Goal: Task Accomplishment & Management: Manage account settings

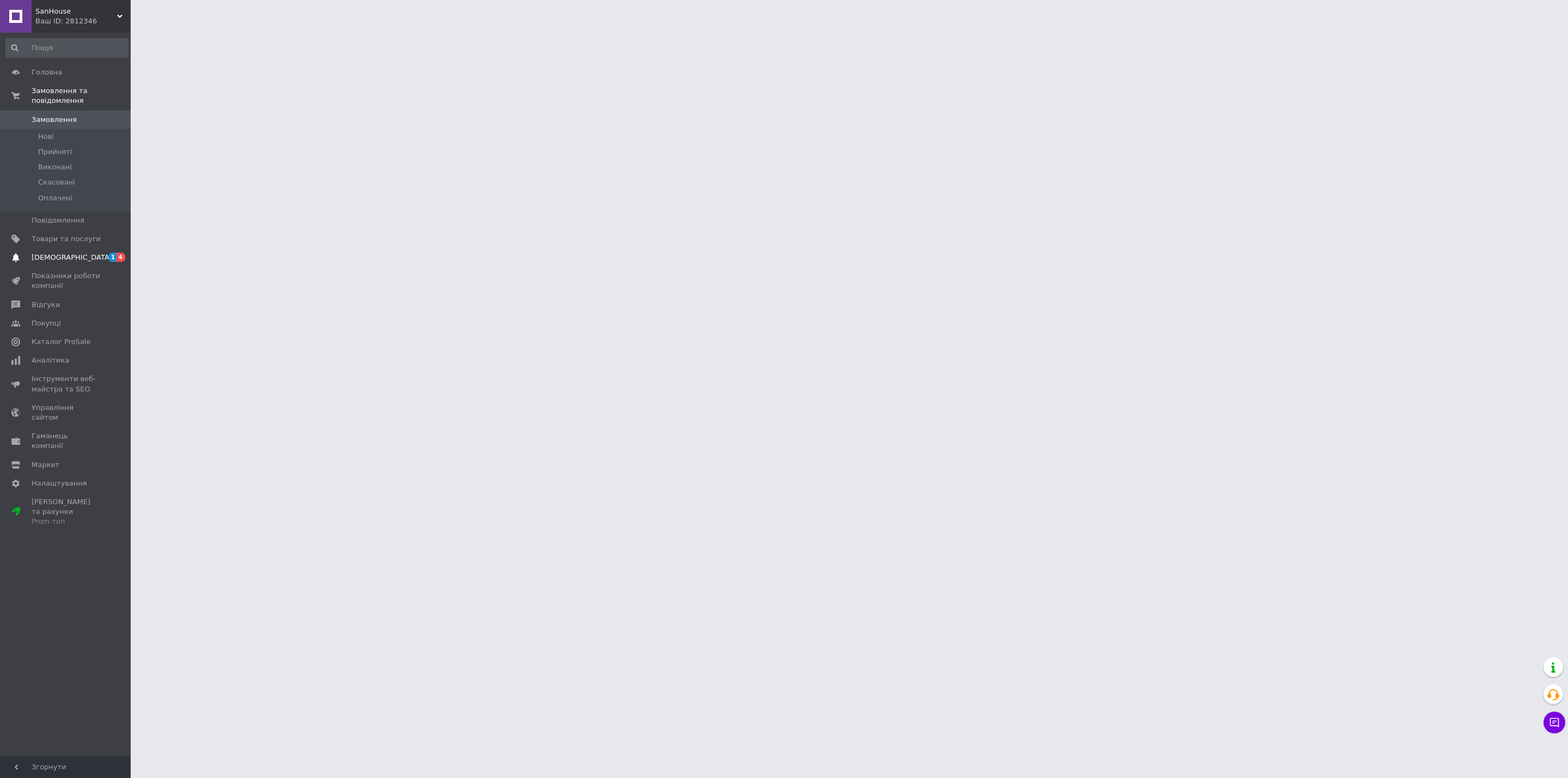
click at [90, 253] on span "[DEMOGRAPHIC_DATA]" at bounding box center [67, 257] width 69 height 10
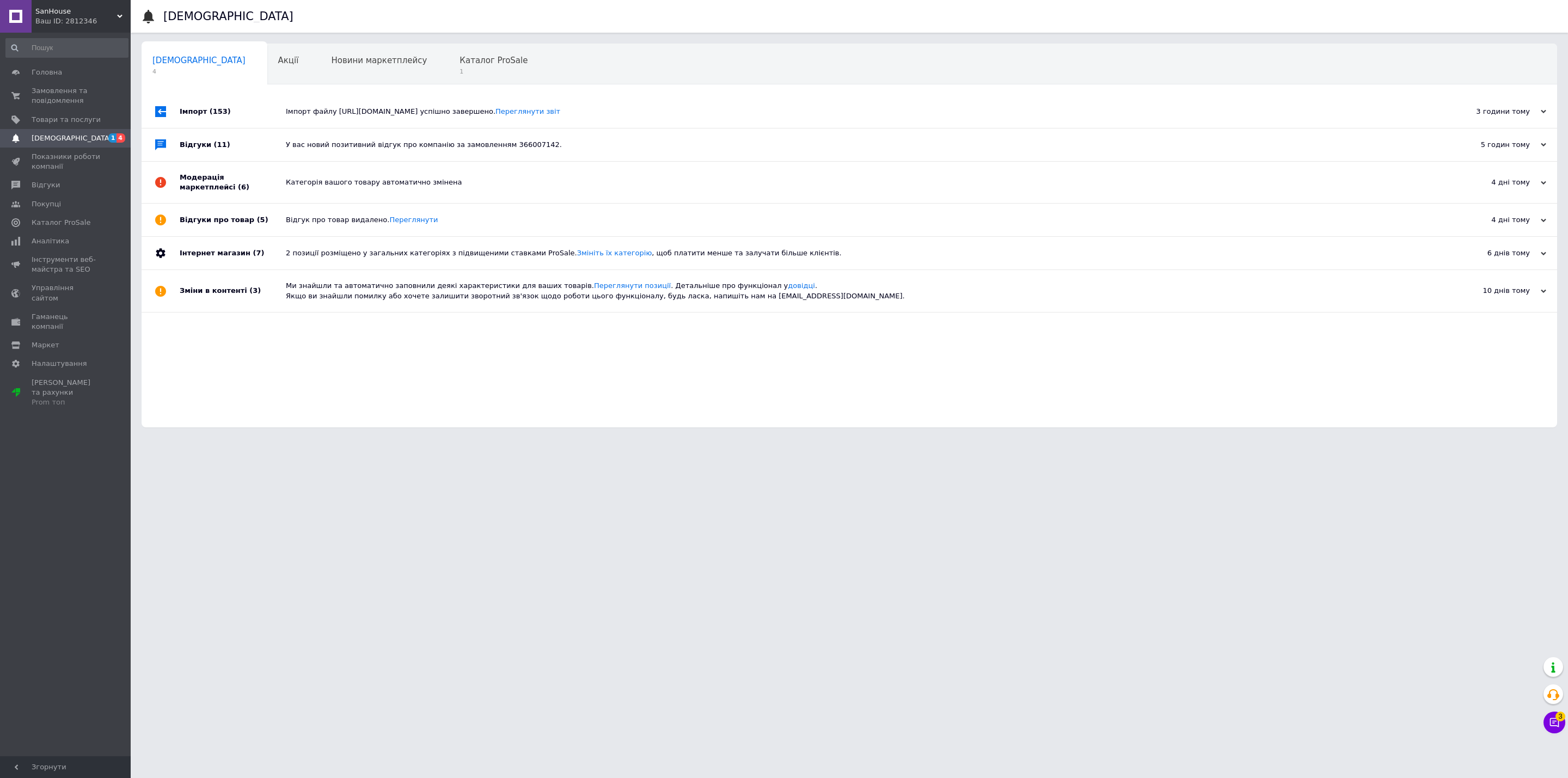
click at [326, 120] on div "Імпорт файлу [URL][DOMAIN_NAME] успішно завершено. Переглянути звіт" at bounding box center [861, 111] width 1151 height 33
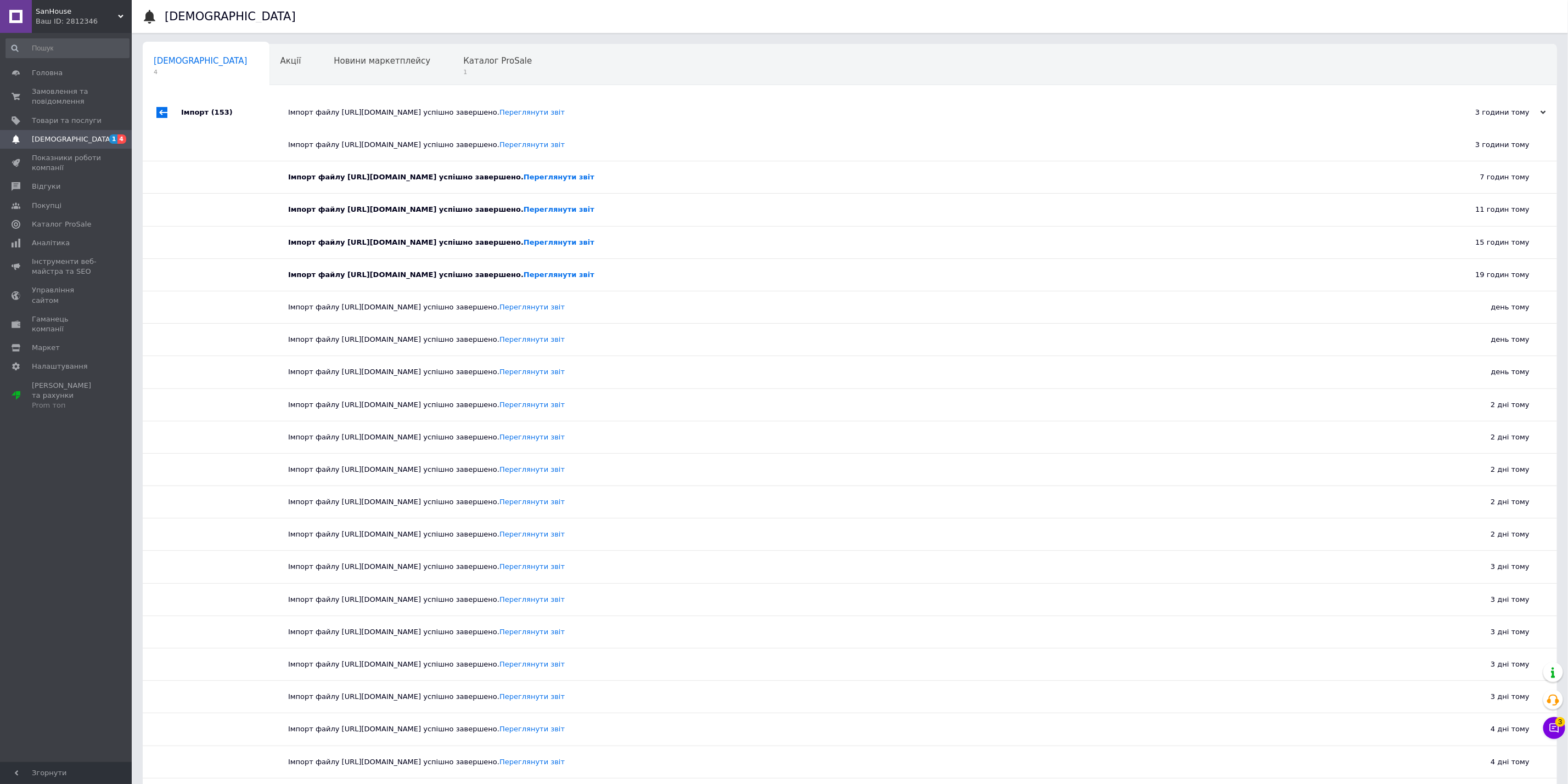
click at [333, 115] on div "Імпорт файлу [URL][DOMAIN_NAME] успішно завершено. Переглянути звіт" at bounding box center [862, 112] width 1148 height 10
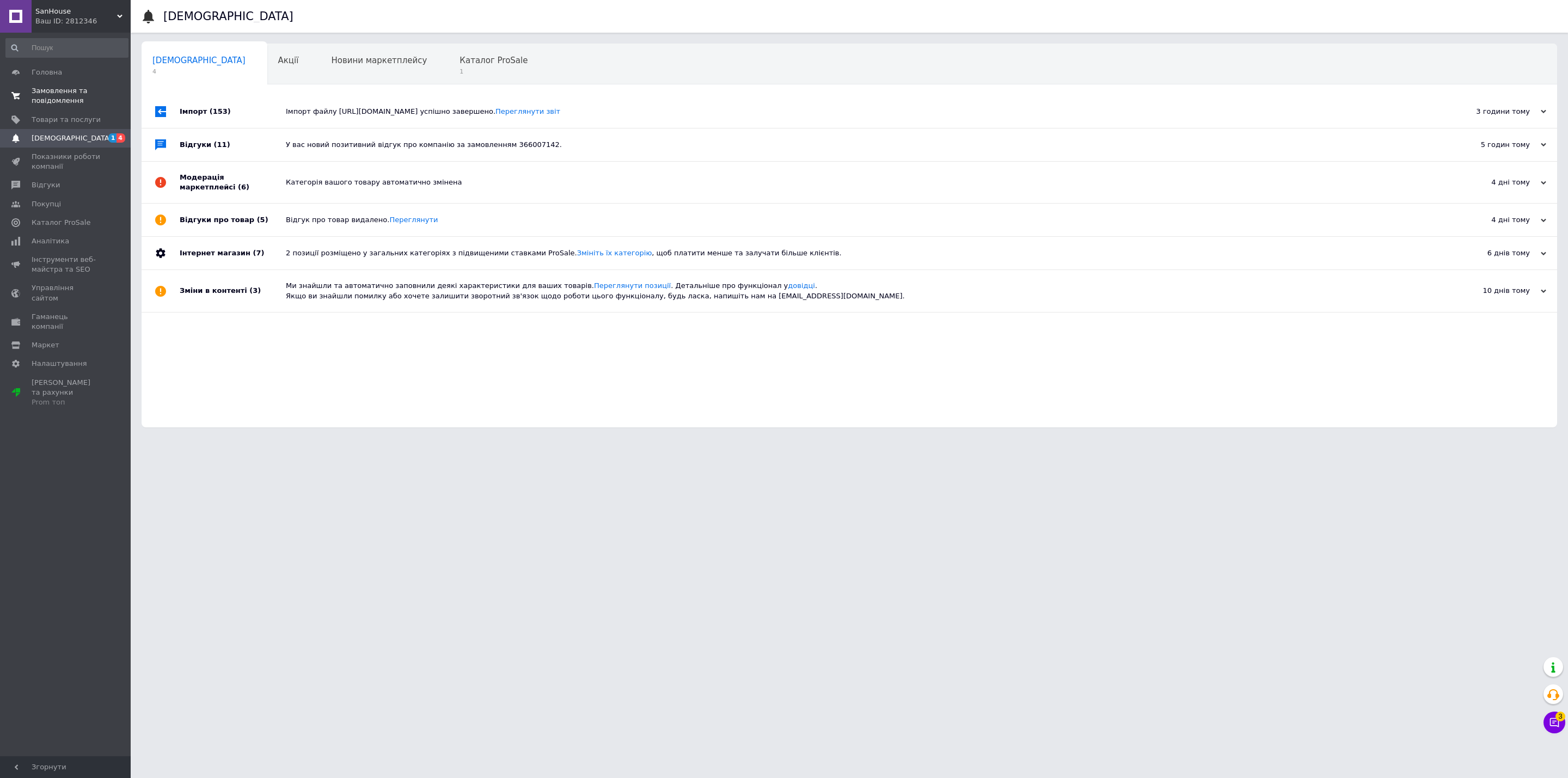
click at [79, 89] on span "Замовлення та повідомлення" at bounding box center [67, 96] width 69 height 20
